Goal: Task Accomplishment & Management: Manage account settings

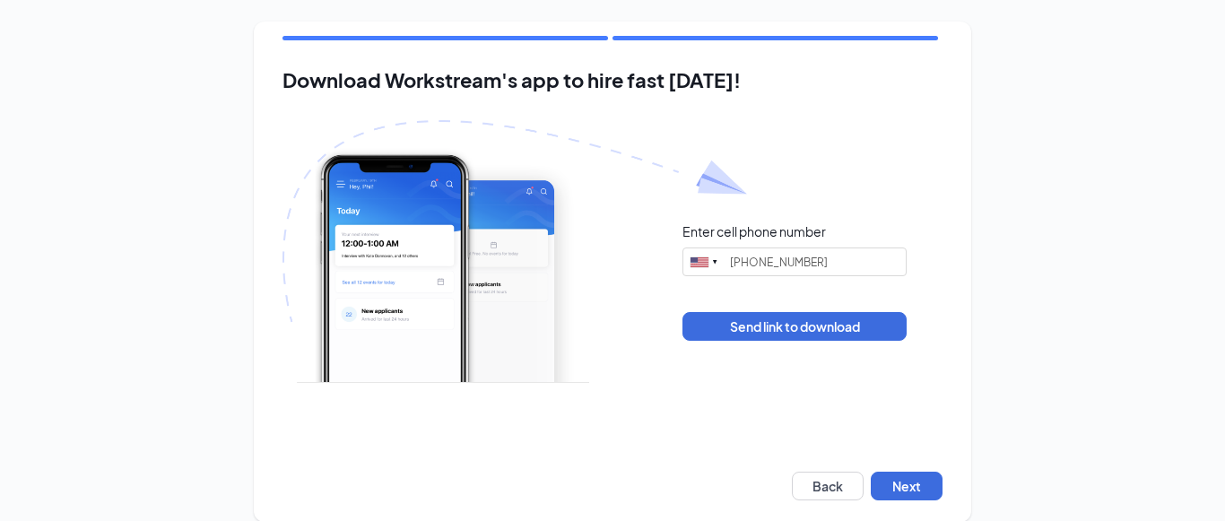
type input "[PHONE_NUMBER]"
click at [873, 489] on button "Next" at bounding box center [901, 486] width 72 height 29
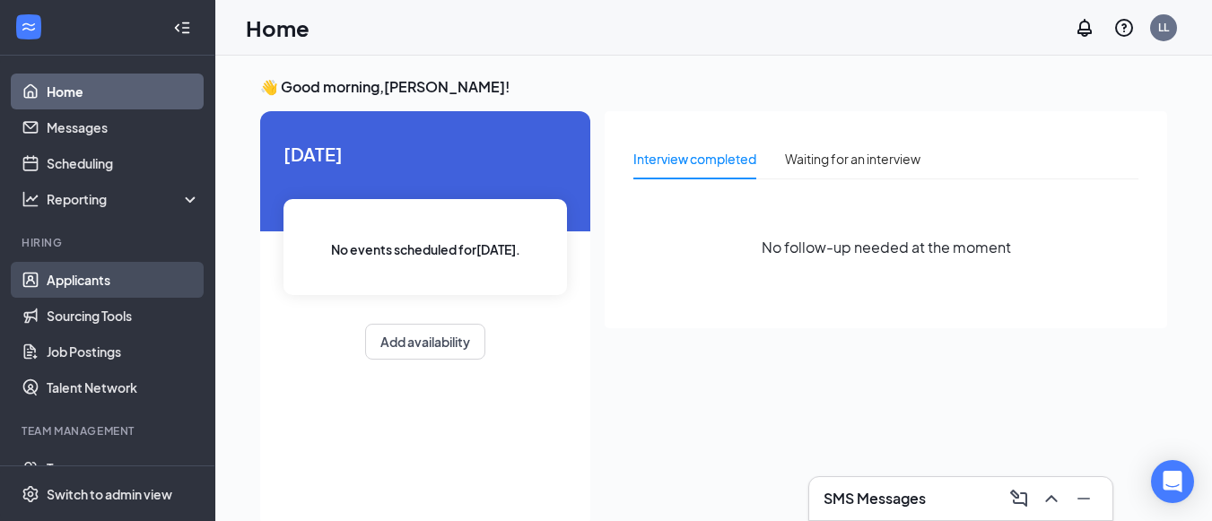
click at [127, 286] on link "Applicants" at bounding box center [123, 280] width 153 height 36
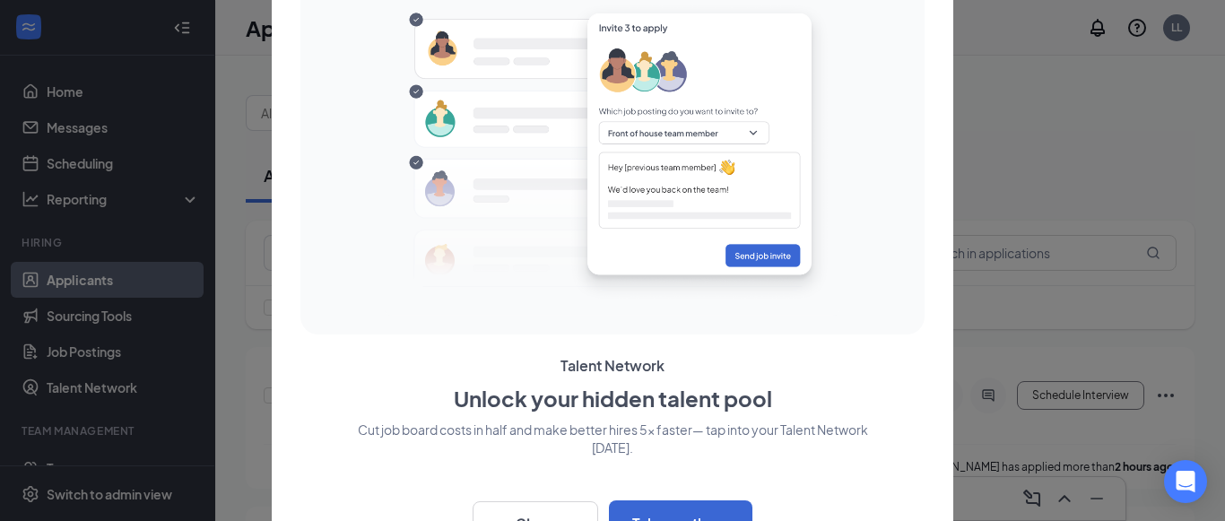
click at [208, 364] on div at bounding box center [612, 260] width 1225 height 521
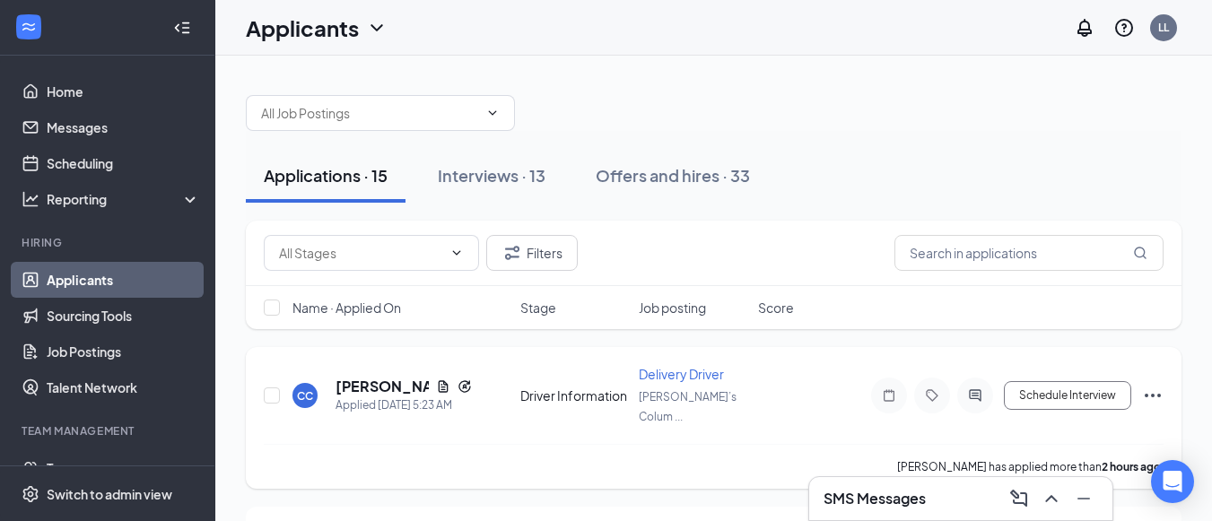
drag, startPoint x: 888, startPoint y: 438, endPoint x: 252, endPoint y: 382, distance: 638.3
click at [727, 417] on div "CC Clarence Catron Applied Today 5:23 AM Driver Information Delivery Driver Jim…" at bounding box center [713, 418] width 935 height 142
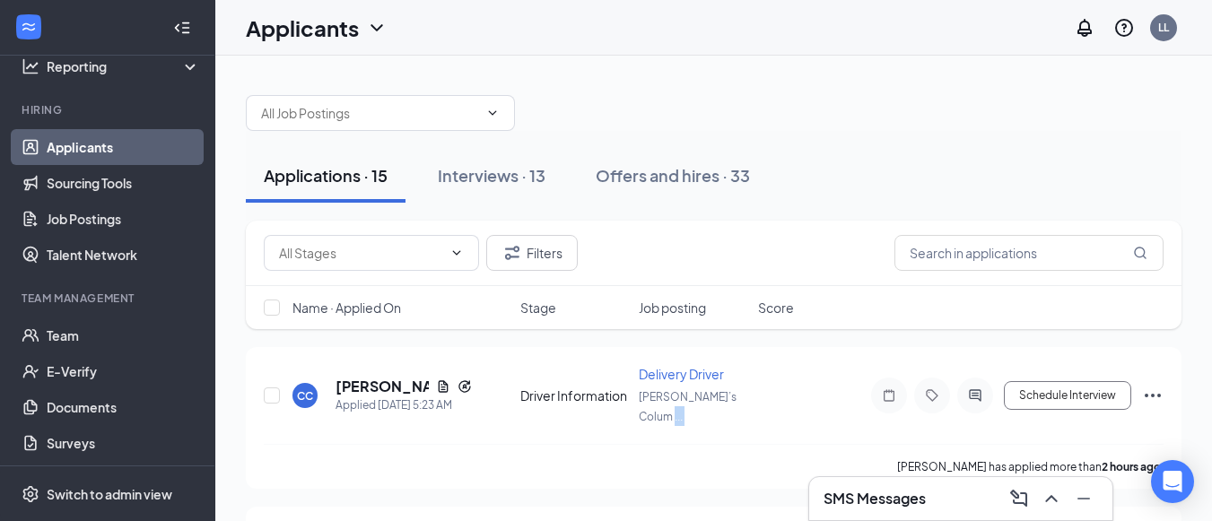
scroll to position [135, 0]
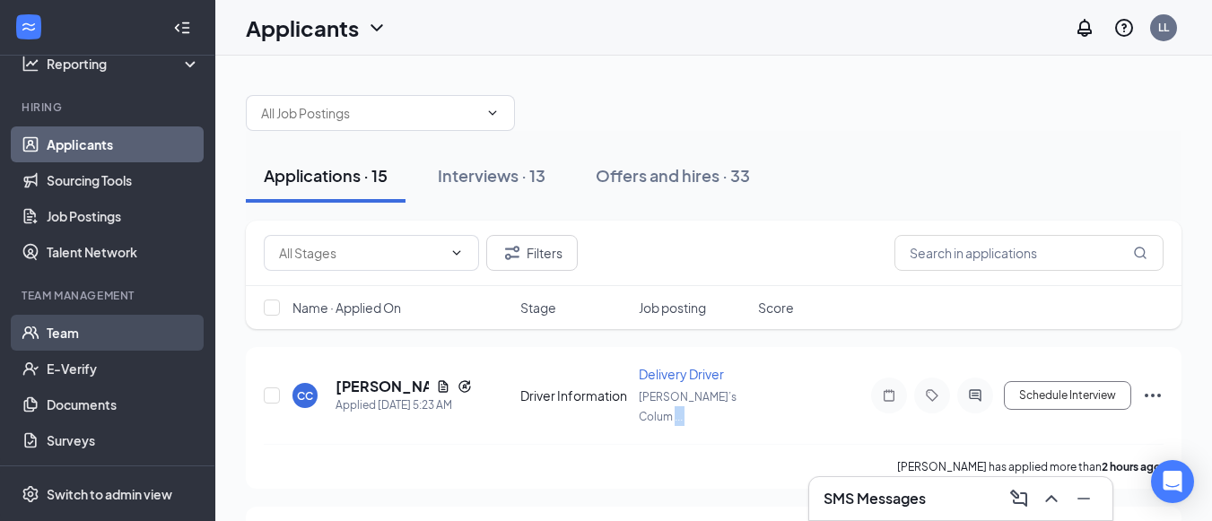
click at [125, 334] on link "Team" at bounding box center [123, 333] width 153 height 36
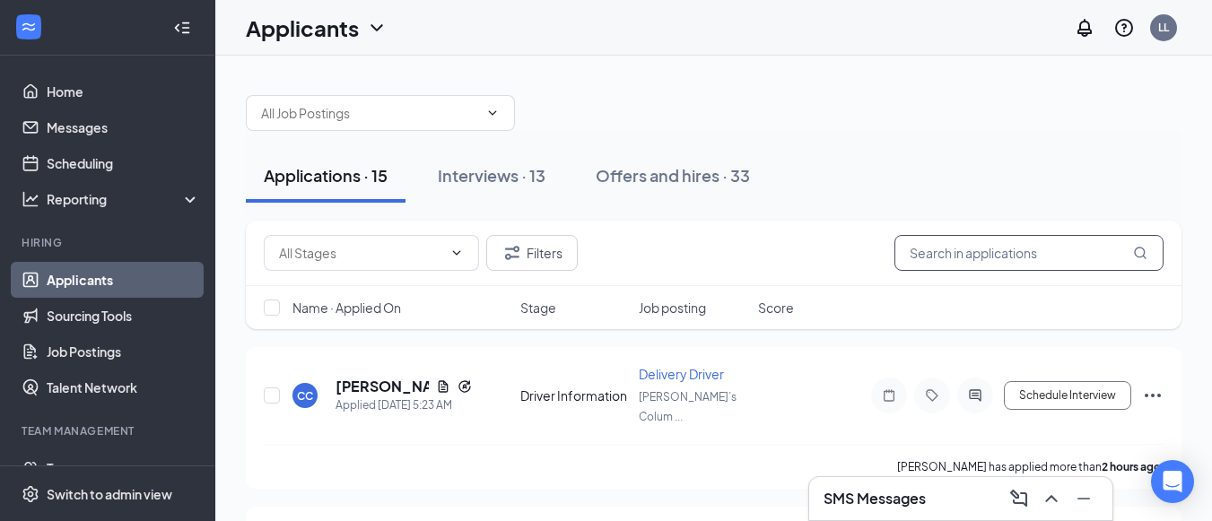
click at [934, 259] on input "text" at bounding box center [1028, 253] width 269 height 36
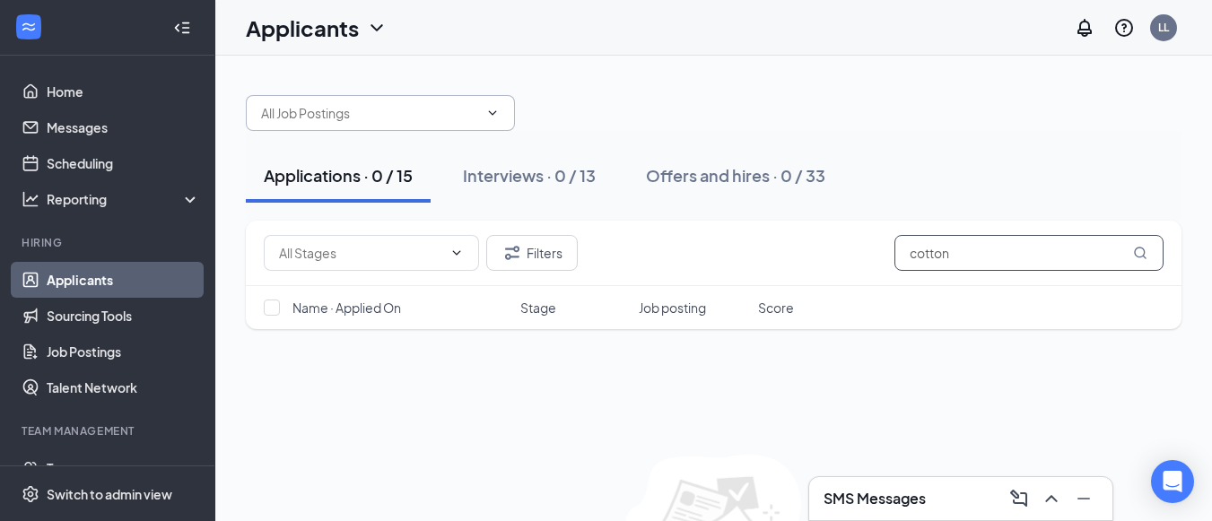
type input "cotton"
click at [493, 110] on icon "ChevronDown" at bounding box center [492, 113] width 14 height 14
click at [995, 262] on input "cotton" at bounding box center [1028, 253] width 269 height 36
click at [1137, 257] on icon "MagnifyingGlass" at bounding box center [1140, 253] width 14 height 14
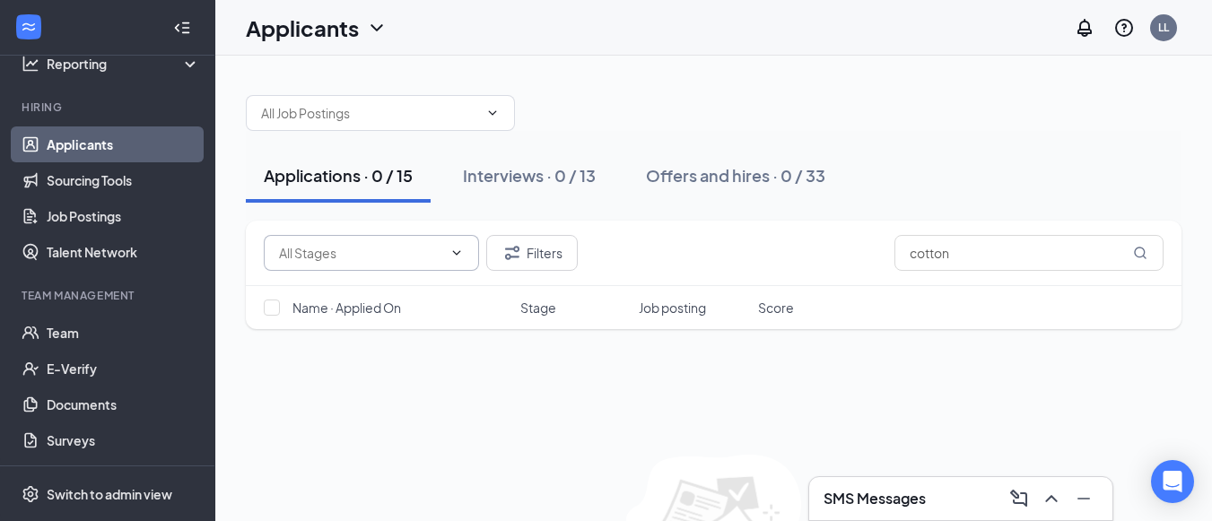
click at [460, 253] on icon "ChevronDown" at bounding box center [456, 253] width 14 height 14
click at [497, 112] on icon "ChevronDown" at bounding box center [492, 113] width 14 height 14
click at [544, 194] on button "Interviews · 0 / 13" at bounding box center [529, 176] width 169 height 54
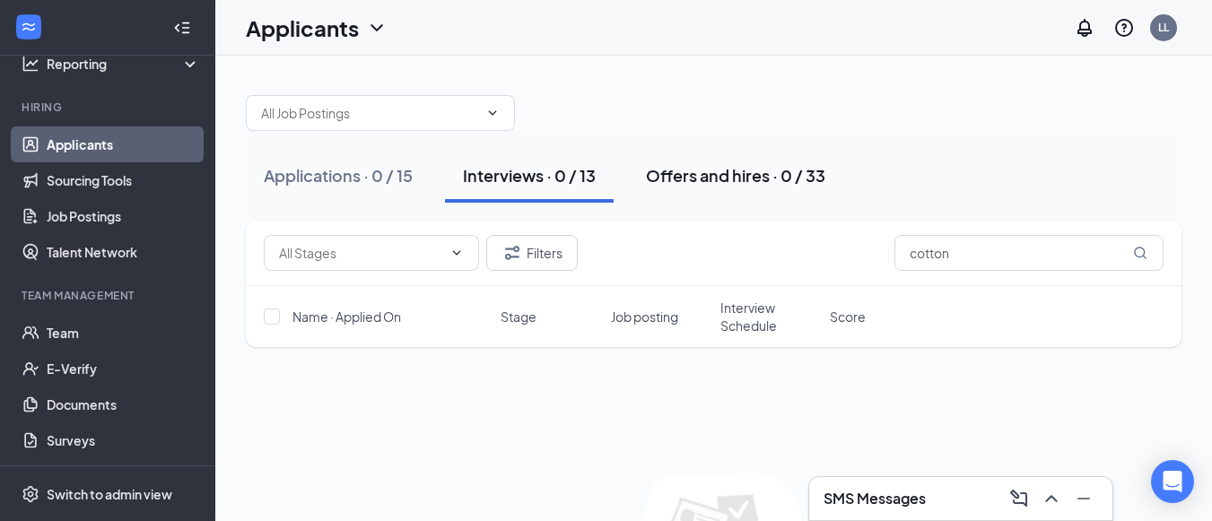
click at [701, 179] on div "Offers and hires · 0 / 33" at bounding box center [735, 175] width 179 height 22
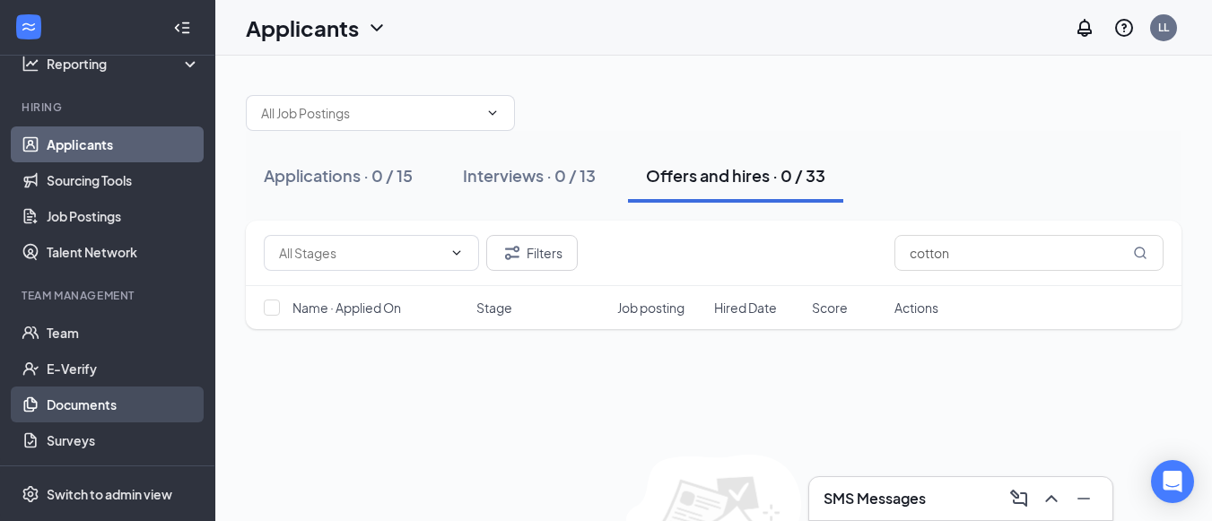
click at [78, 415] on link "Documents" at bounding box center [123, 405] width 153 height 36
